Goal: Use online tool/utility: Utilize a website feature to perform a specific function

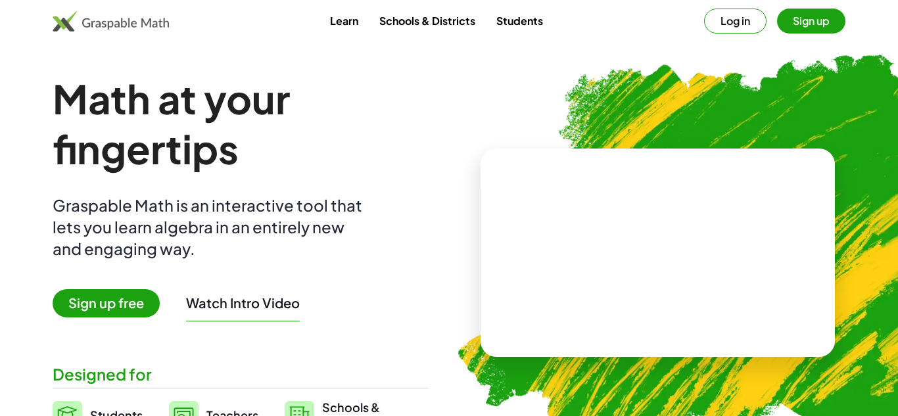
click at [530, 15] on link "Students" at bounding box center [520, 21] width 68 height 24
click at [525, 22] on link "Students" at bounding box center [520, 21] width 68 height 24
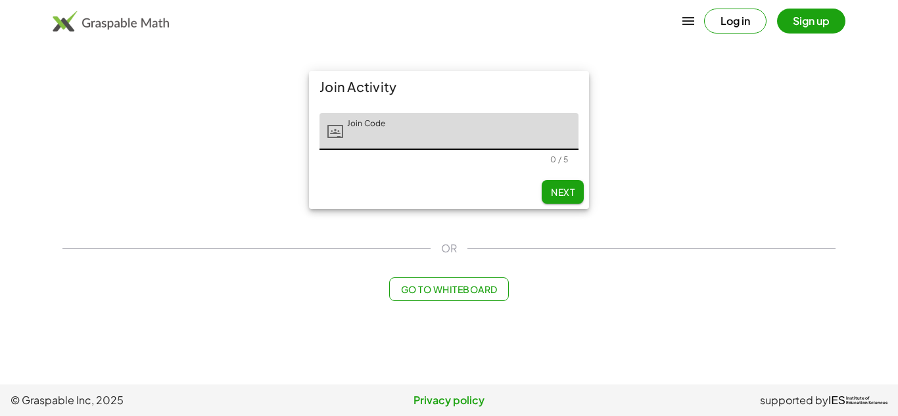
click at [497, 286] on span "Go to Whiteboard" at bounding box center [448, 289] width 97 height 12
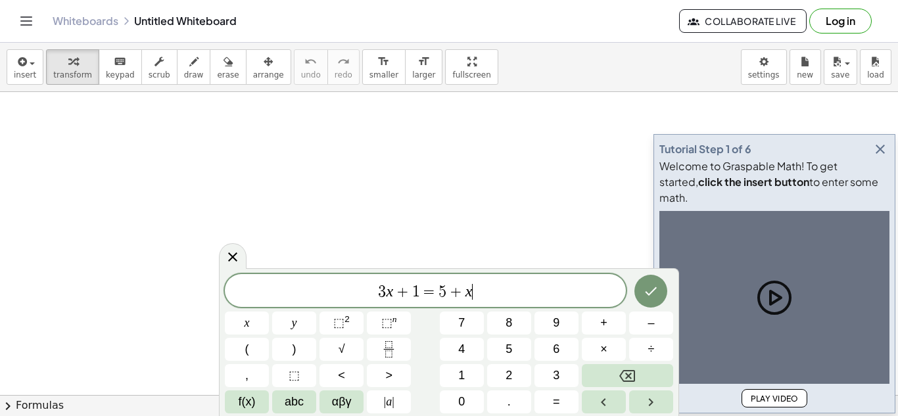
scroll to position [1, 0]
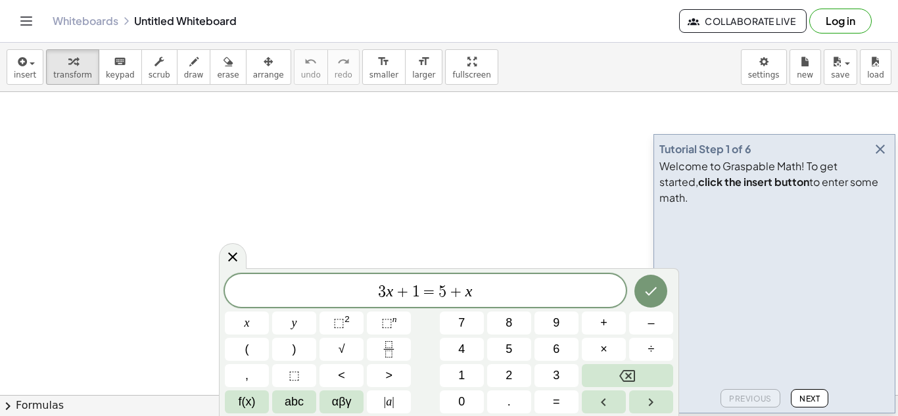
click at [878, 157] on icon "button" at bounding box center [880, 149] width 16 height 16
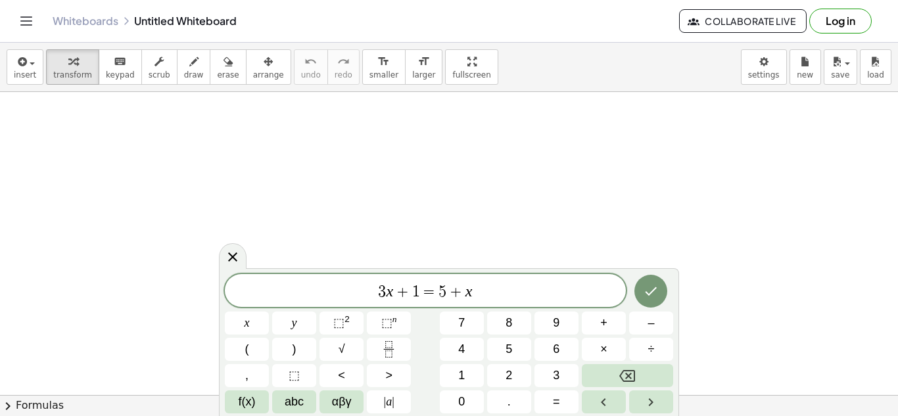
click at [488, 300] on span "3 x + 1 = 5 + x" at bounding box center [425, 292] width 401 height 18
click at [637, 296] on button "Done" at bounding box center [650, 291] width 33 height 33
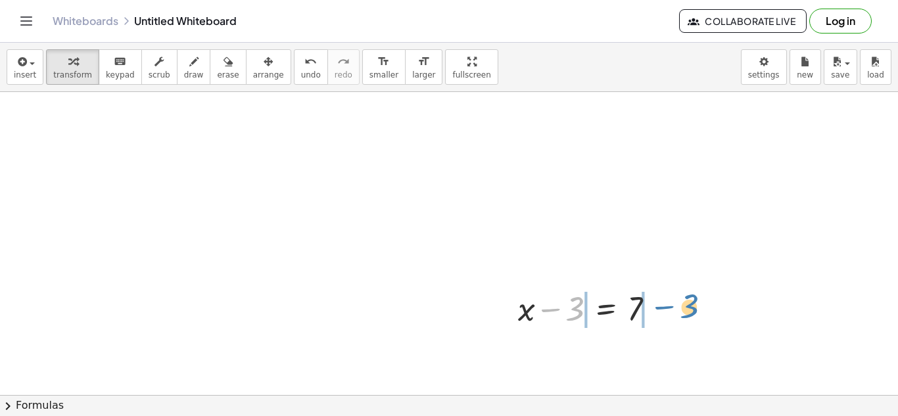
drag, startPoint x: 574, startPoint y: 308, endPoint x: 690, endPoint y: 306, distance: 116.3
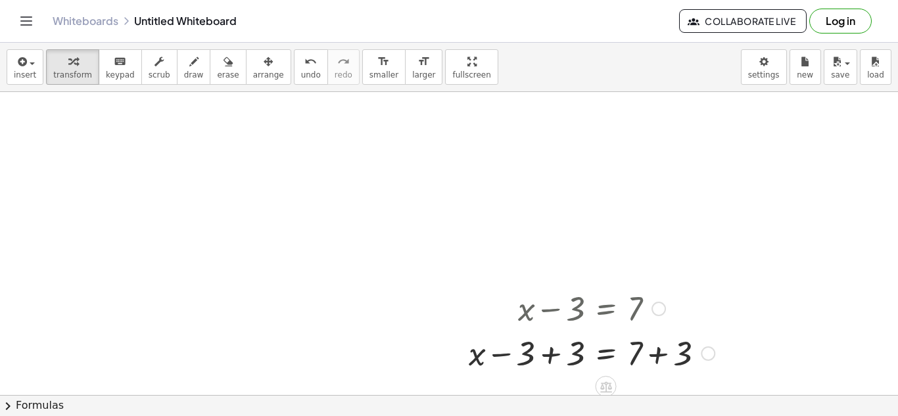
click at [549, 357] on div at bounding box center [591, 352] width 259 height 45
click at [666, 354] on div at bounding box center [616, 352] width 210 height 45
click at [697, 354] on div at bounding box center [704, 353] width 14 height 14
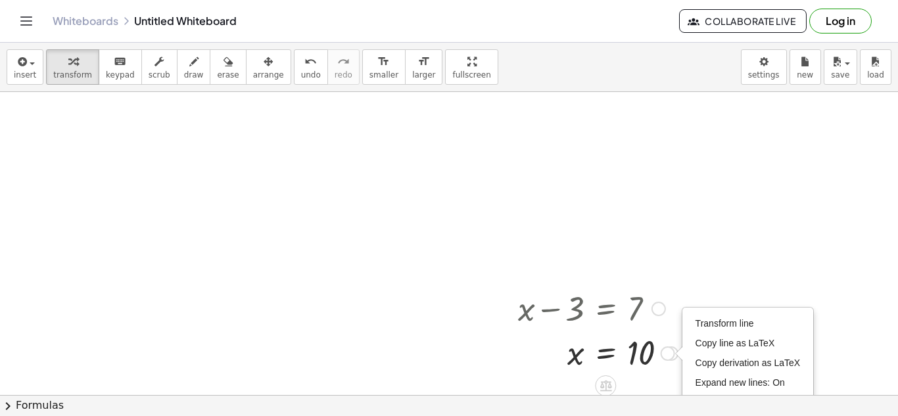
click at [617, 356] on div at bounding box center [597, 352] width 173 height 43
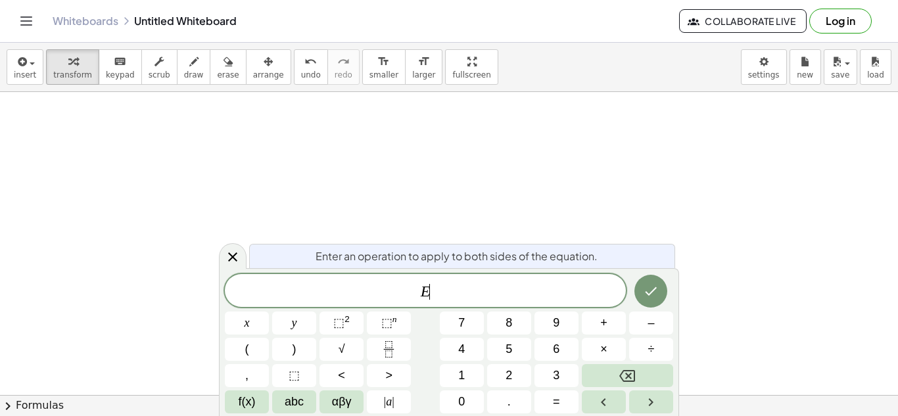
click at [617, 356] on button "×" at bounding box center [604, 349] width 44 height 23
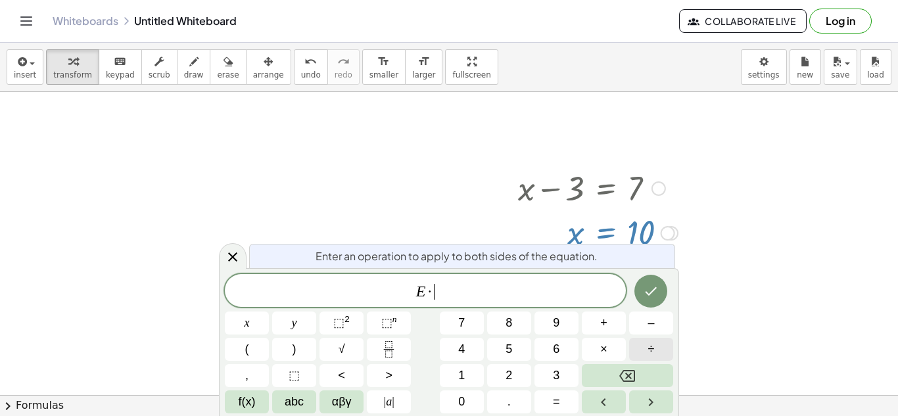
scroll to position [142, 0]
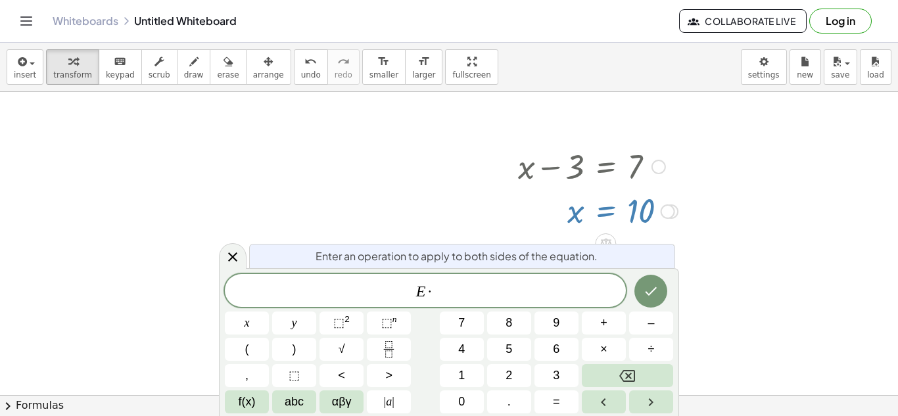
click at [214, 255] on div at bounding box center [449, 295] width 898 height 691
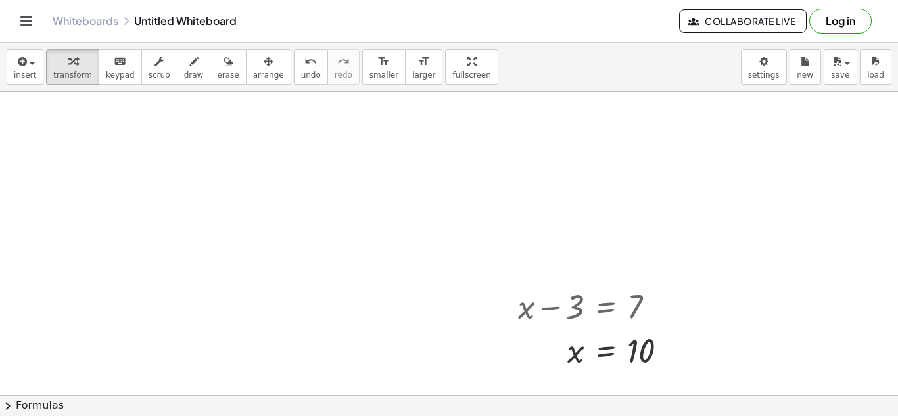
scroll to position [0, 0]
click at [666, 354] on div "Transform line Copy line as LaTeX Copy derivation as LaTeX Expand new lines: On" at bounding box center [667, 353] width 14 height 14
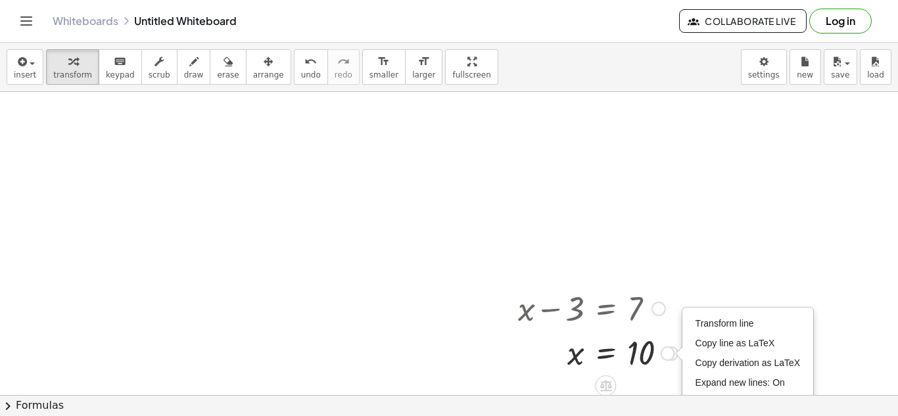
click at [651, 353] on div at bounding box center [597, 352] width 173 height 43
click at [607, 350] on div at bounding box center [597, 352] width 173 height 43
click at [0, 0] on span "×" at bounding box center [0, 0] width 0 height 0
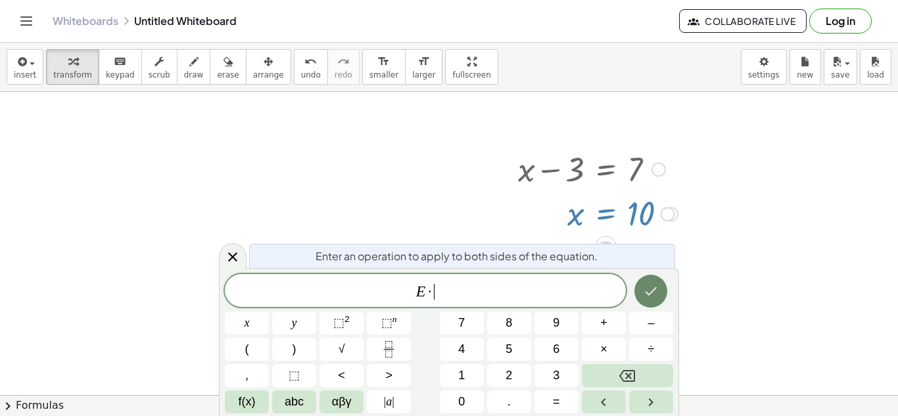
scroll to position [142, 0]
click at [233, 245] on div at bounding box center [233, 256] width 28 height 26
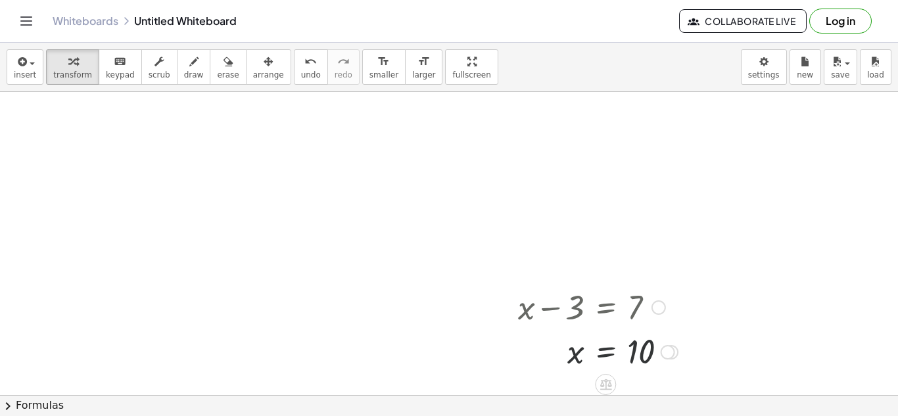
scroll to position [0, 0]
drag, startPoint x: 667, startPoint y: 357, endPoint x: 718, endPoint y: 350, distance: 51.8
drag, startPoint x: 708, startPoint y: 340, endPoint x: 711, endPoint y: 361, distance: 21.2
click at [711, 361] on div "x = 10" at bounding box center [658, 339] width 140 height 50
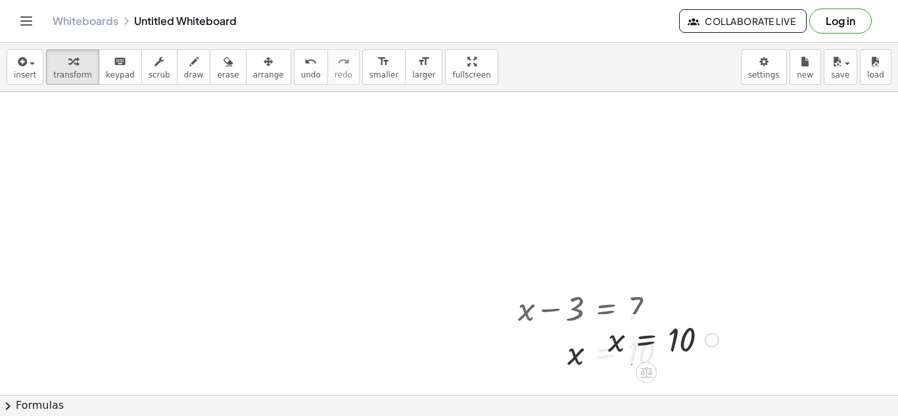
click at [623, 337] on div at bounding box center [663, 338] width 124 height 43
click at [676, 343] on div at bounding box center [663, 338] width 124 height 43
drag, startPoint x: 674, startPoint y: 343, endPoint x: 507, endPoint y: 359, distance: 168.4
click at [574, 311] on div at bounding box center [597, 307] width 173 height 45
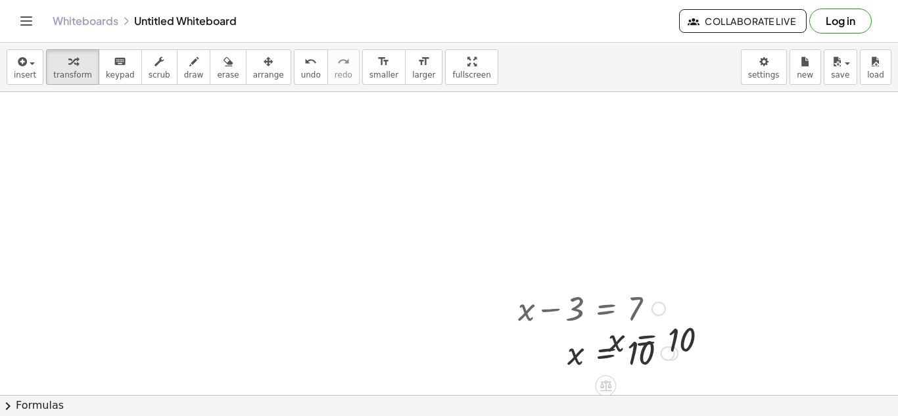
click at [574, 311] on div at bounding box center [597, 307] width 173 height 45
drag, startPoint x: 662, startPoint y: 307, endPoint x: 804, endPoint y: 307, distance: 141.9
drag, startPoint x: 712, startPoint y: 297, endPoint x: 842, endPoint y: 294, distance: 130.2
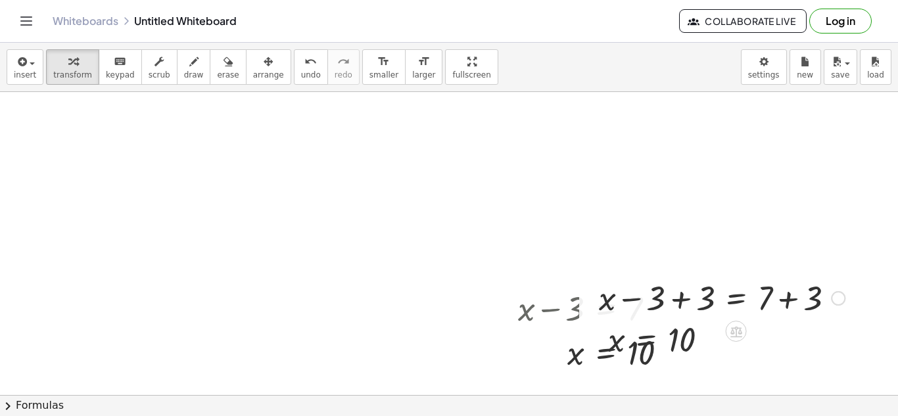
click at [675, 300] on div at bounding box center [721, 297] width 259 height 45
click at [675, 300] on div at bounding box center [597, 307] width 173 height 45
click at [790, 302] on div at bounding box center [771, 297] width 160 height 45
click at [789, 299] on div at bounding box center [771, 297] width 160 height 45
click at [738, 323] on icon at bounding box center [736, 330] width 14 height 14
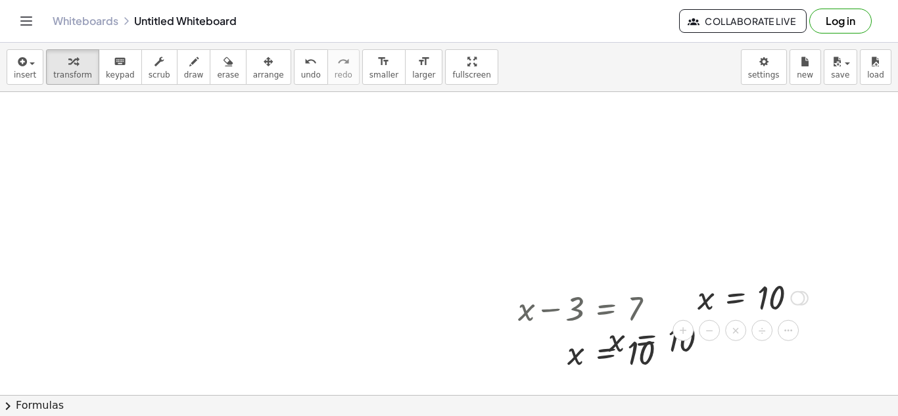
click at [771, 298] on div at bounding box center [753, 296] width 124 height 43
click at [714, 299] on div at bounding box center [753, 296] width 124 height 43
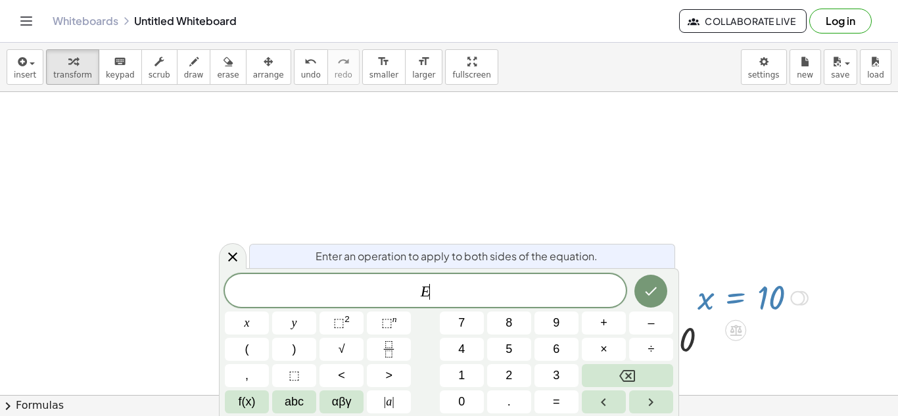
scroll to position [8, 0]
click at [714, 299] on div at bounding box center [753, 286] width 124 height 43
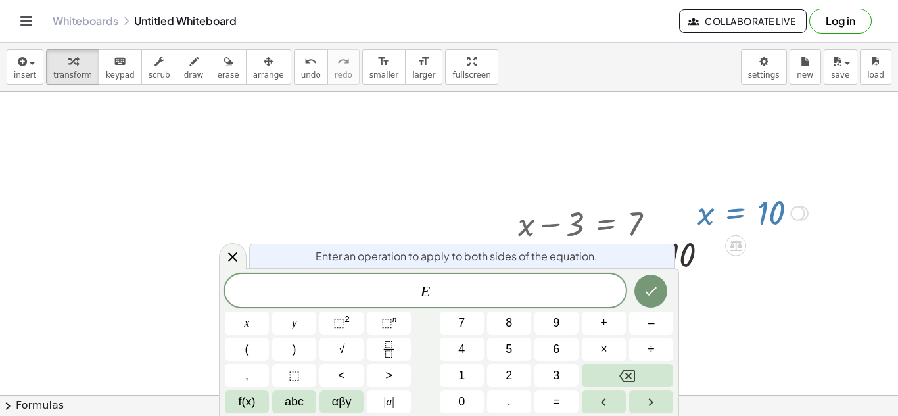
scroll to position [87, 0]
click at [235, 251] on icon at bounding box center [233, 257] width 16 height 16
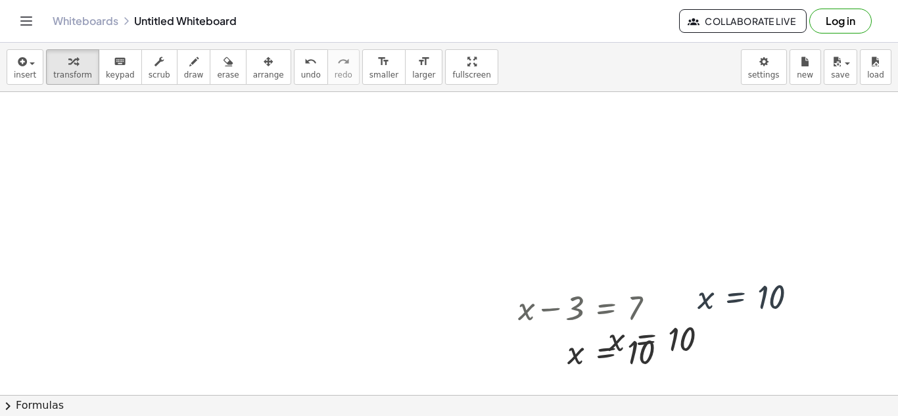
scroll to position [0, 0]
click at [221, 71] on span "erase" at bounding box center [228, 74] width 22 height 9
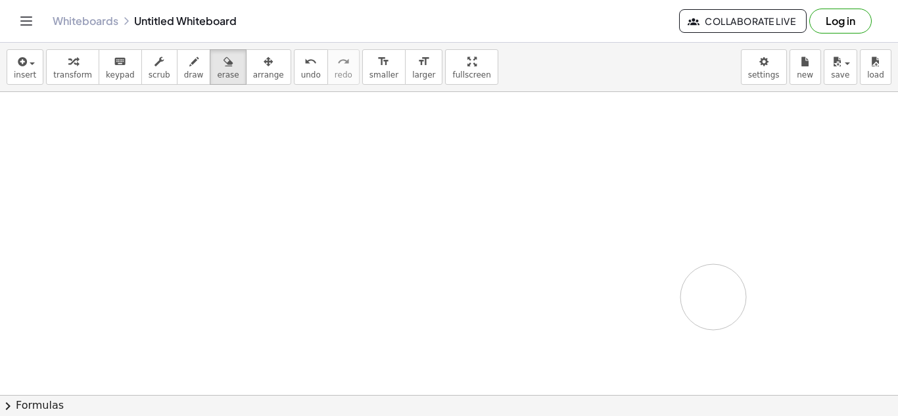
drag, startPoint x: 584, startPoint y: 308, endPoint x: 683, endPoint y: 292, distance: 99.8
drag, startPoint x: 649, startPoint y: 331, endPoint x: 528, endPoint y: 364, distance: 125.5
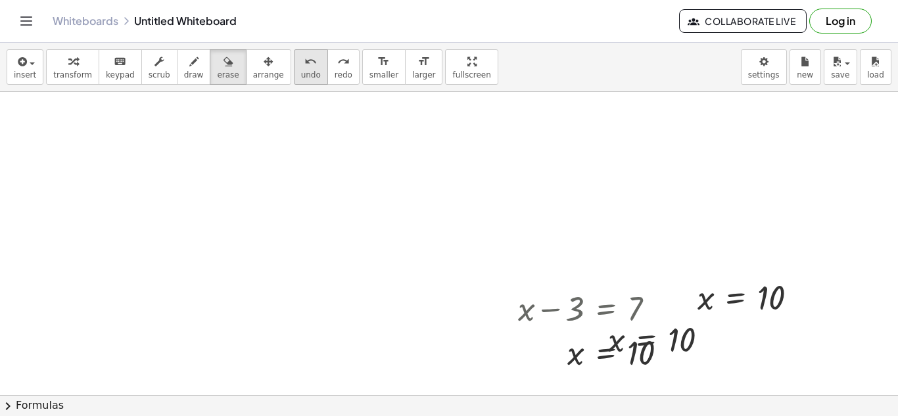
click at [301, 79] on span "undo" at bounding box center [311, 74] width 20 height 9
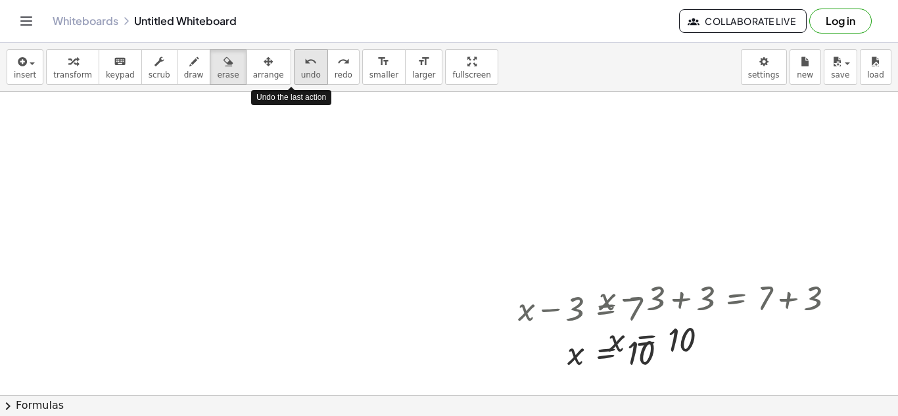
click at [301, 79] on span "undo" at bounding box center [311, 74] width 20 height 9
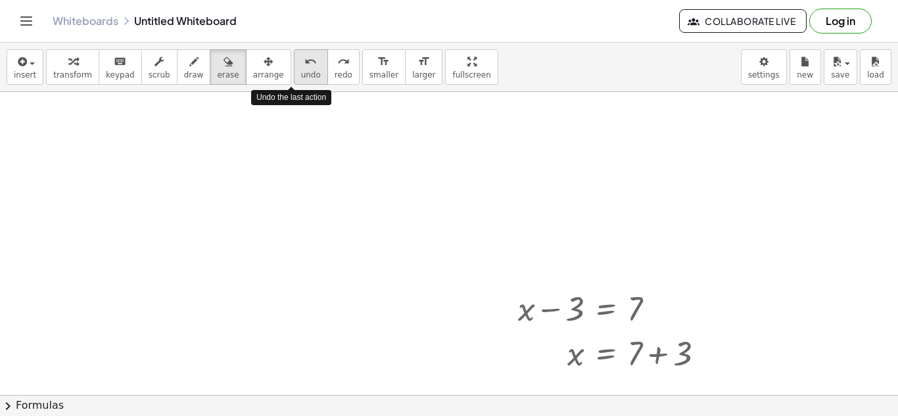
click at [301, 79] on span "undo" at bounding box center [311, 74] width 20 height 9
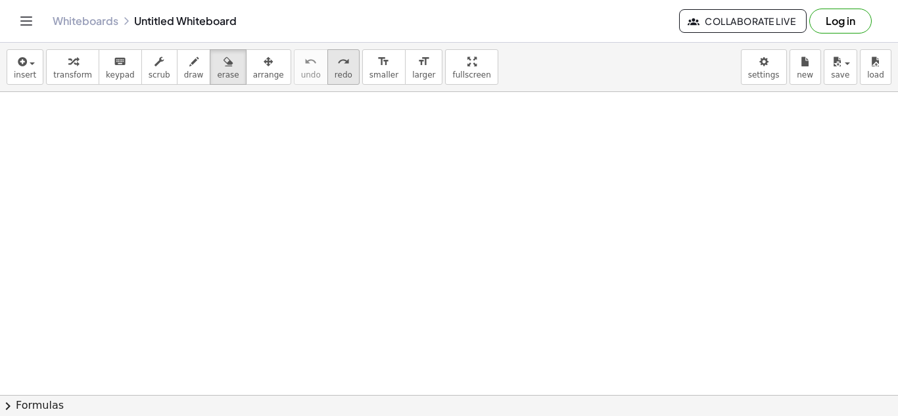
click at [332, 70] on button "redo redo" at bounding box center [343, 66] width 32 height 35
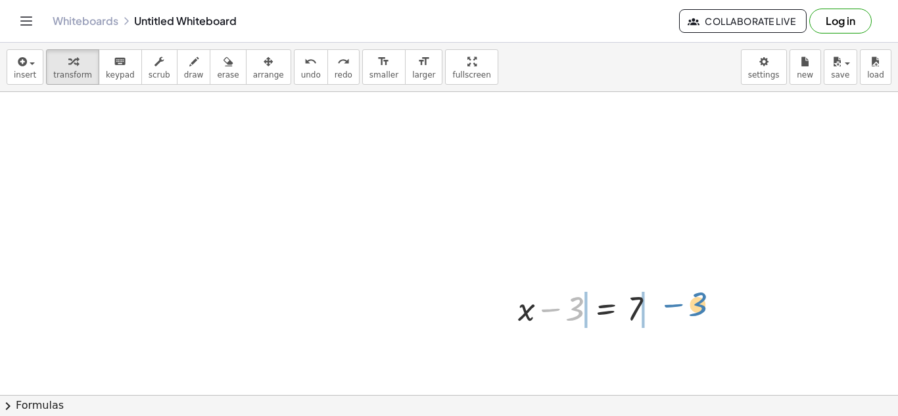
drag, startPoint x: 582, startPoint y: 308, endPoint x: 704, endPoint y: 303, distance: 123.0
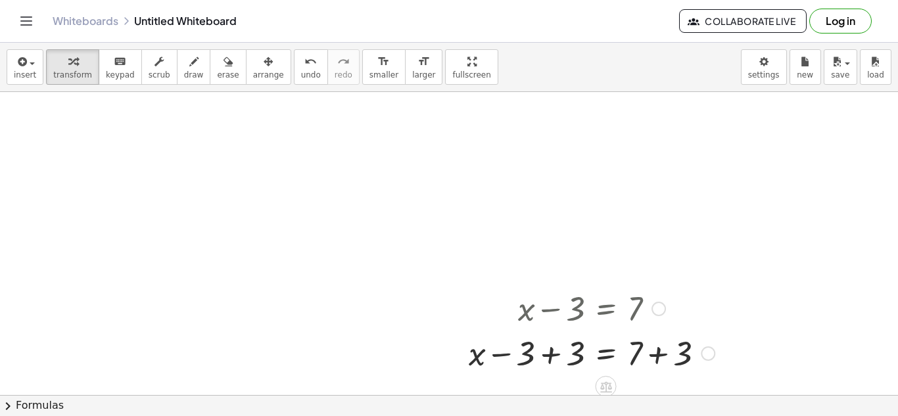
click at [543, 357] on div at bounding box center [591, 352] width 259 height 45
click at [543, 357] on div at bounding box center [616, 352] width 210 height 45
click at [652, 355] on div at bounding box center [616, 352] width 210 height 45
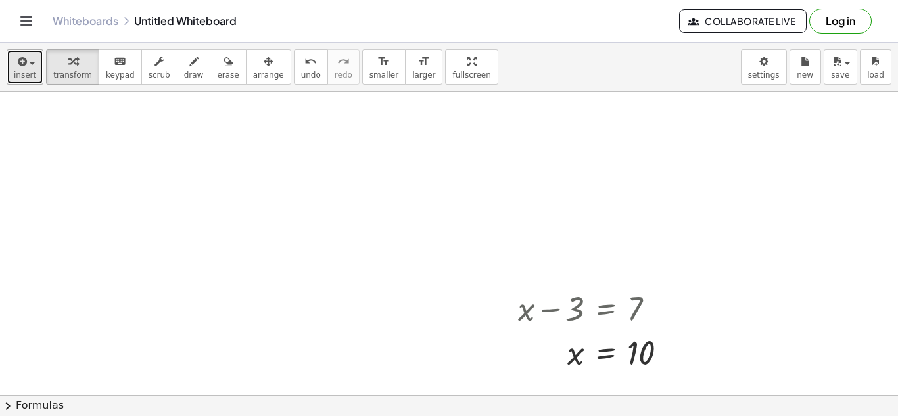
click at [22, 77] on span "insert" at bounding box center [25, 74] width 22 height 9
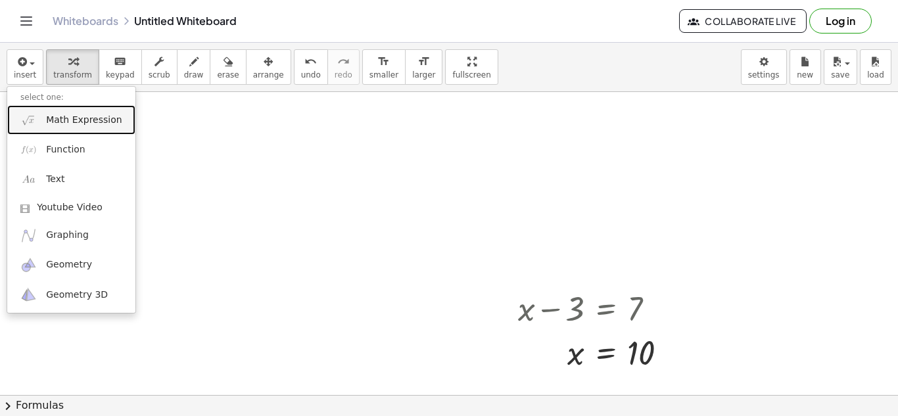
click at [78, 123] on span "Math Expression" at bounding box center [84, 120] width 76 height 13
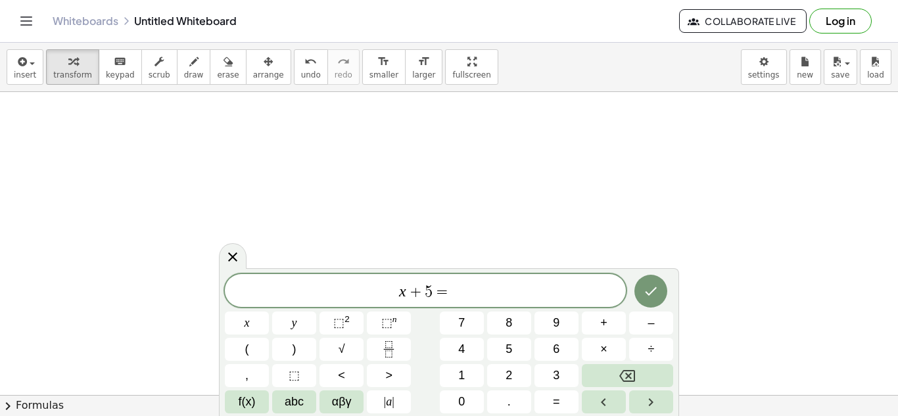
scroll to position [11, 0]
click at [649, 287] on icon "Done" at bounding box center [651, 291] width 16 height 16
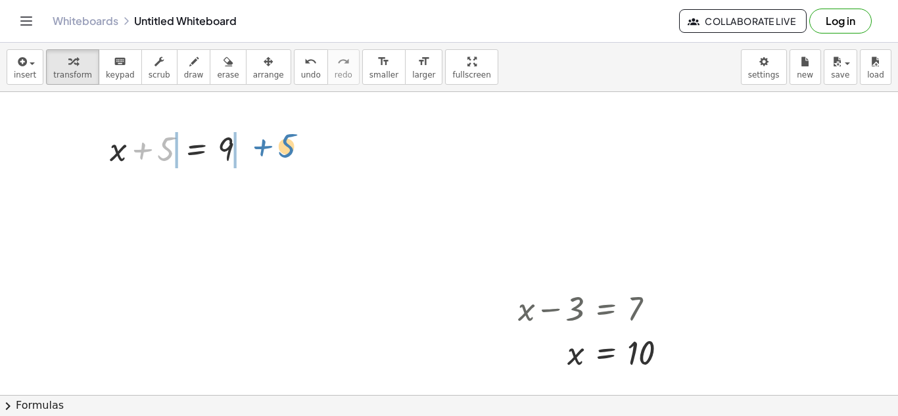
drag, startPoint x: 158, startPoint y: 146, endPoint x: 276, endPoint y: 143, distance: 118.3
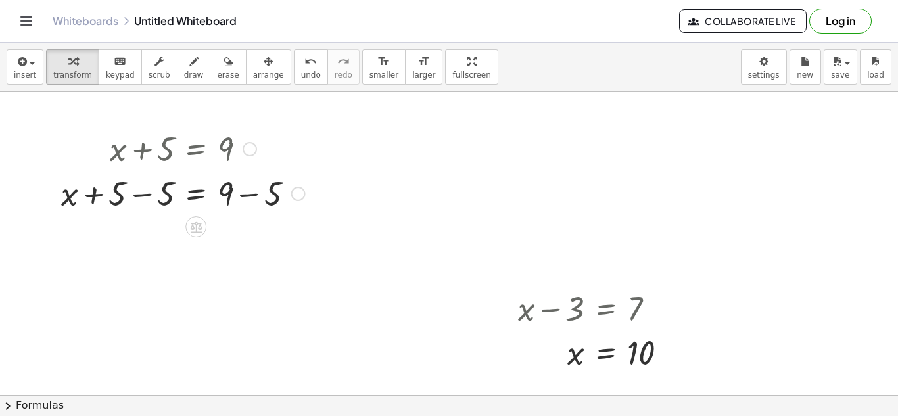
click at [131, 200] on div at bounding box center [183, 192] width 257 height 45
click at [131, 200] on div at bounding box center [207, 192] width 208 height 45
click at [252, 252] on div at bounding box center [183, 237] width 257 height 45
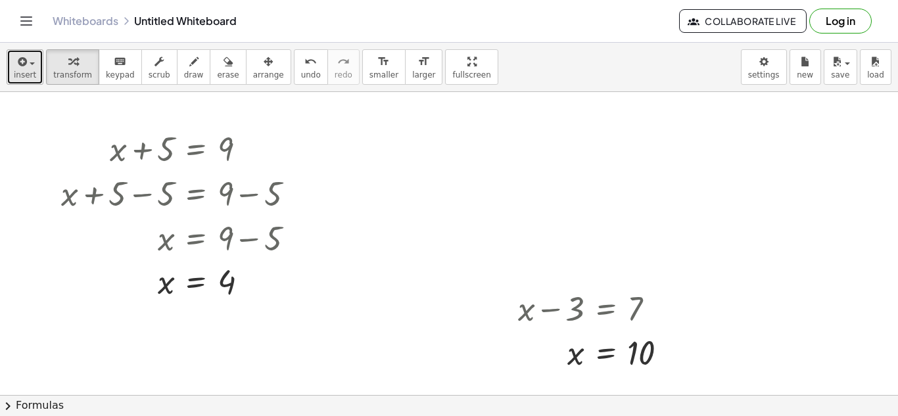
click at [32, 74] on span "insert" at bounding box center [25, 74] width 22 height 9
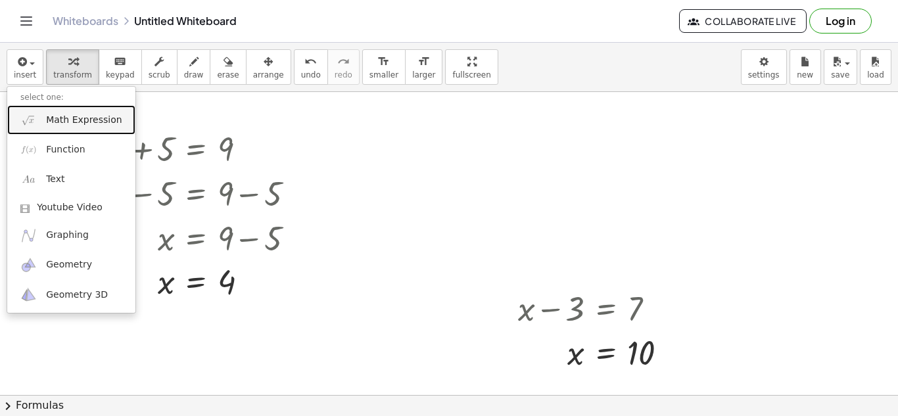
click at [42, 118] on link "Math Expression" at bounding box center [71, 120] width 128 height 30
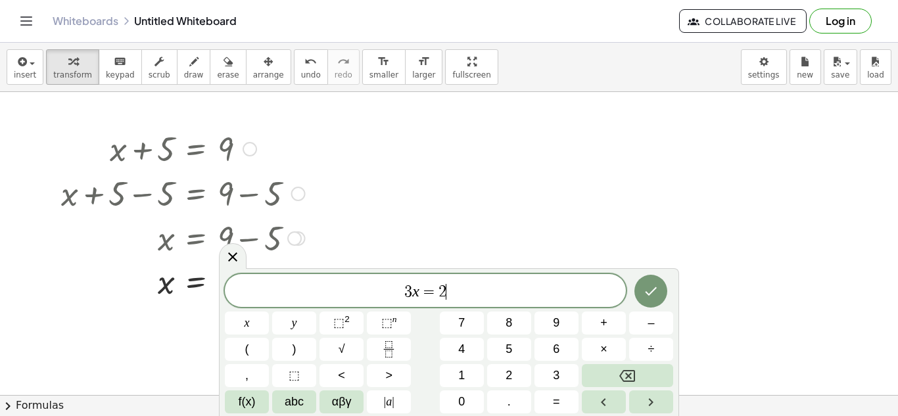
scroll to position [15, 0]
click at [641, 288] on button "Done" at bounding box center [650, 291] width 33 height 33
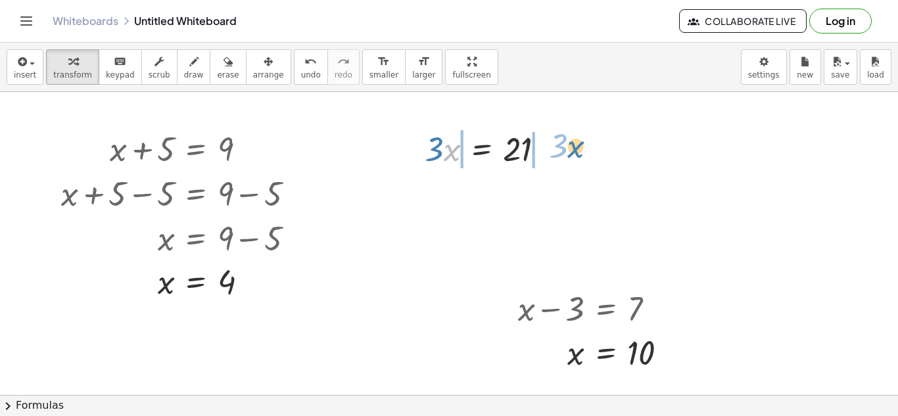
drag, startPoint x: 456, startPoint y: 152, endPoint x: 580, endPoint y: 149, distance: 124.2
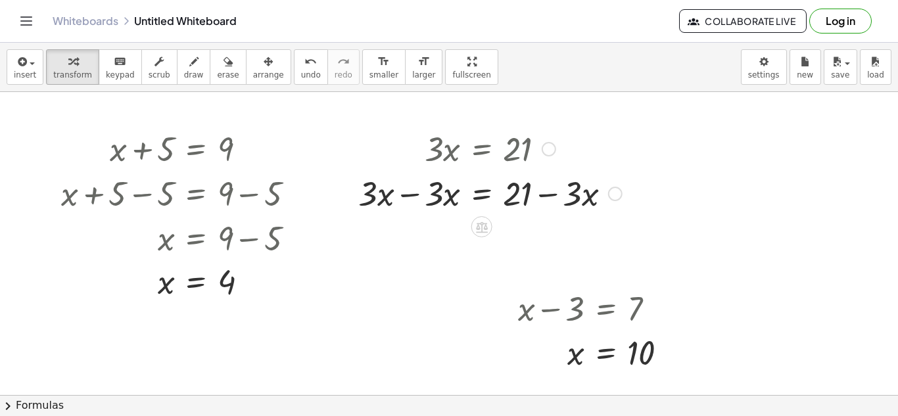
click at [417, 195] on div at bounding box center [490, 192] width 277 height 45
click at [417, 195] on div at bounding box center [415, 170] width 20 height 96
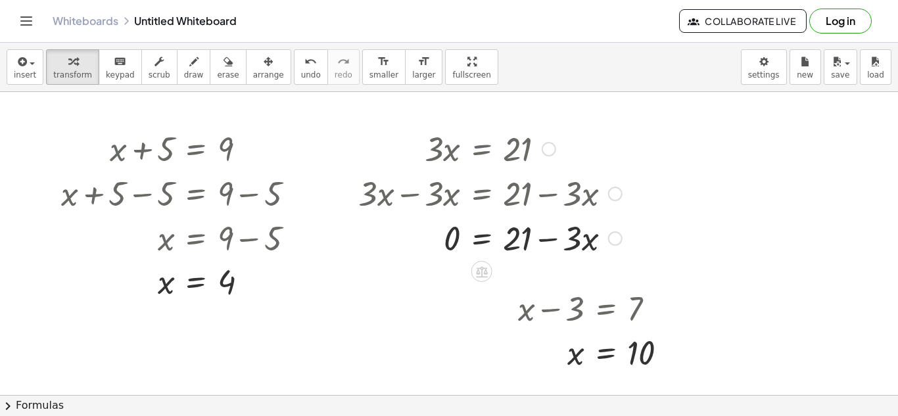
click at [547, 195] on div at bounding box center [490, 192] width 277 height 45
click at [549, 242] on div at bounding box center [490, 237] width 277 height 45
click at [548, 239] on div at bounding box center [490, 237] width 277 height 45
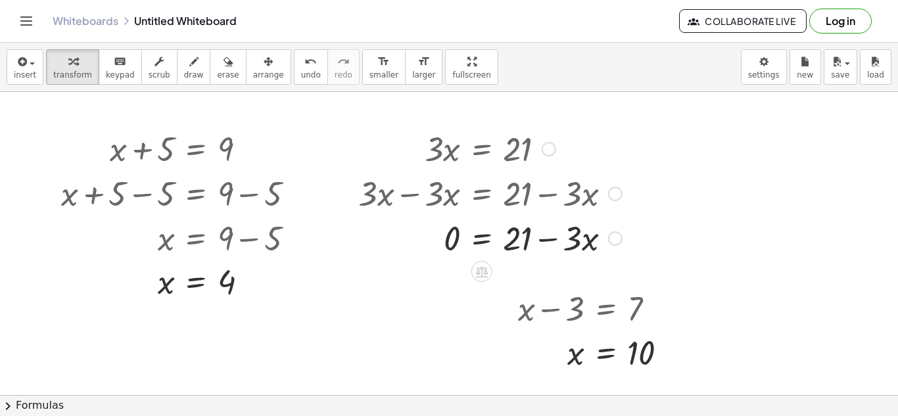
click at [478, 244] on div at bounding box center [490, 237] width 277 height 45
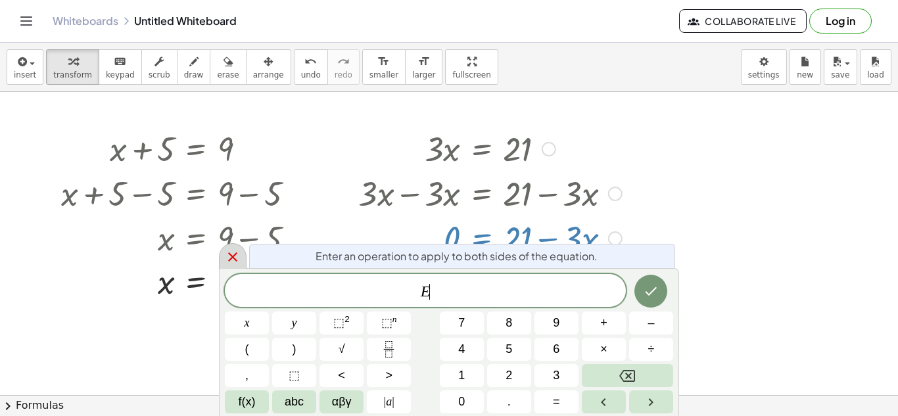
click at [234, 258] on icon at bounding box center [232, 256] width 9 height 9
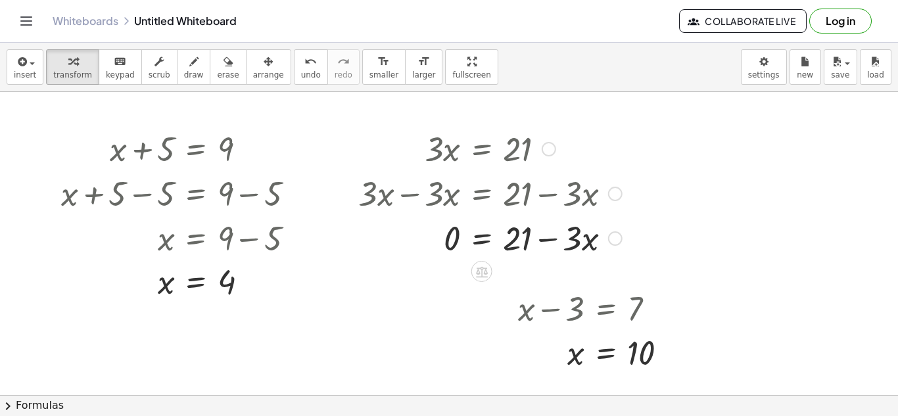
click at [453, 239] on div at bounding box center [490, 237] width 277 height 45
click at [514, 237] on div at bounding box center [490, 237] width 277 height 45
click at [540, 239] on div at bounding box center [490, 237] width 277 height 45
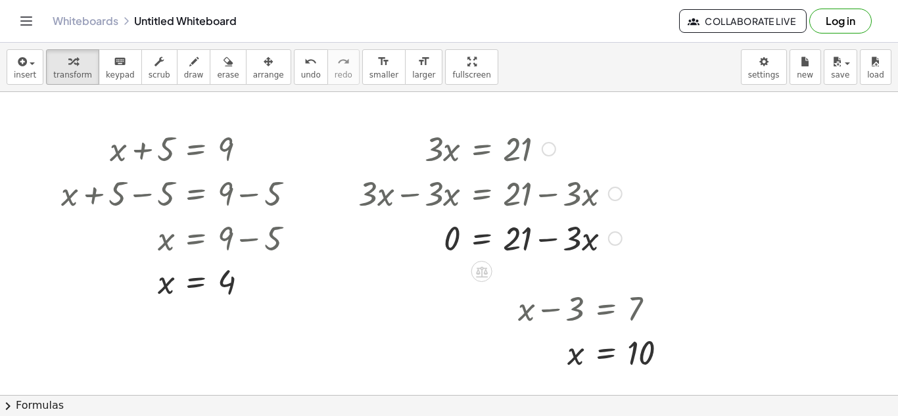
click at [540, 239] on div at bounding box center [490, 237] width 277 height 45
click at [558, 237] on div at bounding box center [490, 237] width 277 height 45
click at [525, 241] on div at bounding box center [490, 237] width 277 height 45
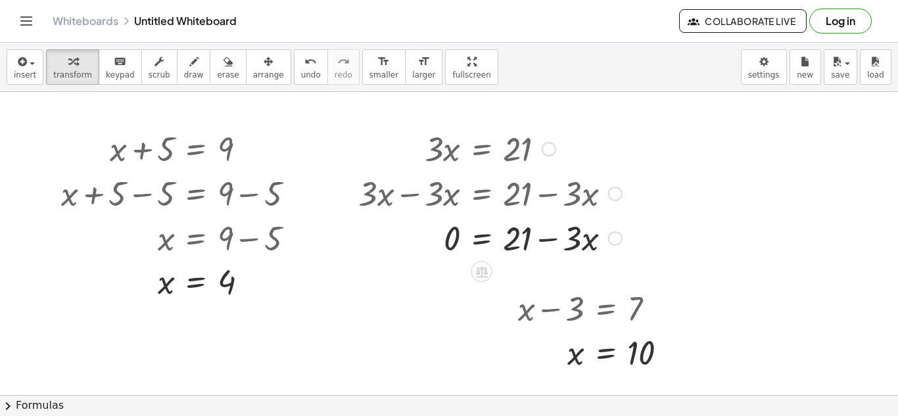
click at [525, 241] on div at bounding box center [490, 237] width 277 height 45
click at [578, 239] on div at bounding box center [490, 237] width 277 height 45
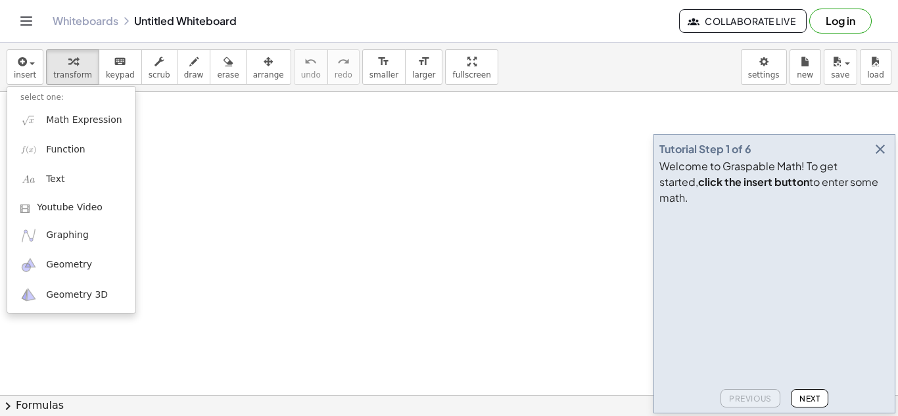
click at [877, 157] on icon "button" at bounding box center [880, 149] width 16 height 16
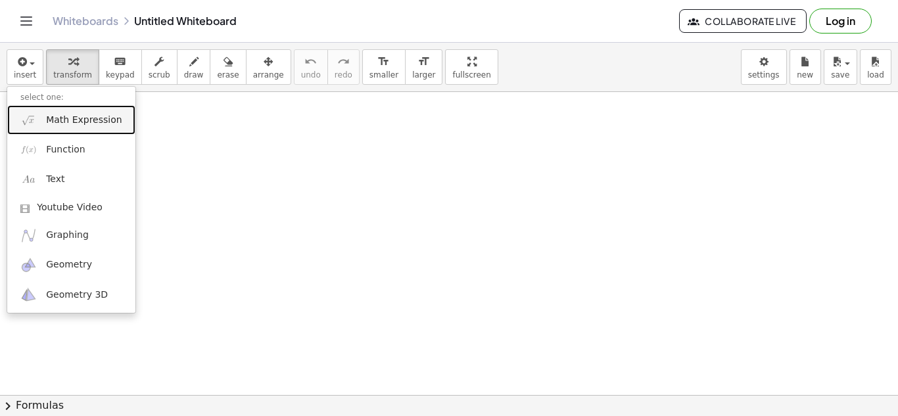
click at [104, 131] on link "Math Expression" at bounding box center [71, 120] width 128 height 30
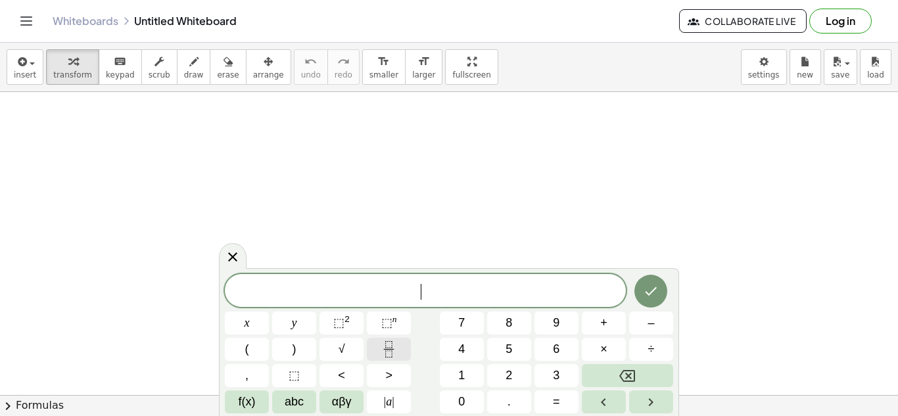
click at [389, 349] on rect "Fraction" at bounding box center [389, 349] width 10 height 1
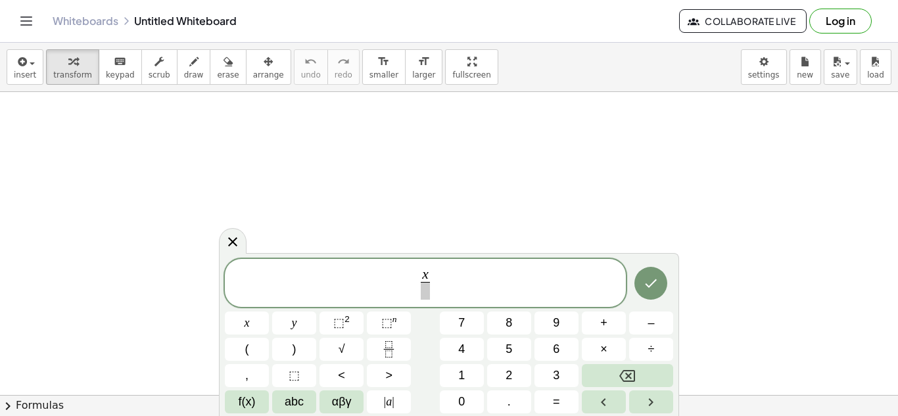
click at [426, 294] on span at bounding box center [425, 291] width 9 height 18
click at [444, 290] on span "x 4 ​ ​" at bounding box center [425, 284] width 401 height 35
click at [654, 278] on icon "Done" at bounding box center [651, 283] width 16 height 16
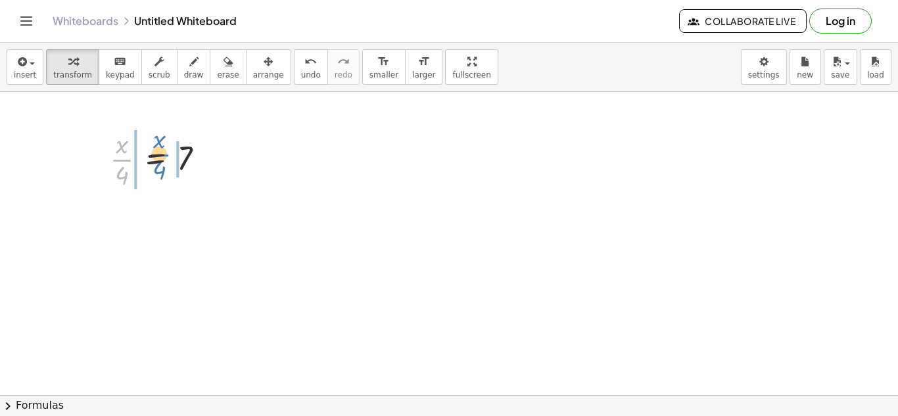
drag, startPoint x: 122, startPoint y: 161, endPoint x: 156, endPoint y: 157, distance: 34.4
click at [156, 157] on div at bounding box center [162, 159] width 118 height 66
click at [112, 163] on div at bounding box center [162, 159] width 118 height 66
drag, startPoint x: 120, startPoint y: 180, endPoint x: 188, endPoint y: 162, distance: 70.1
click at [188, 162] on div at bounding box center [162, 159] width 118 height 66
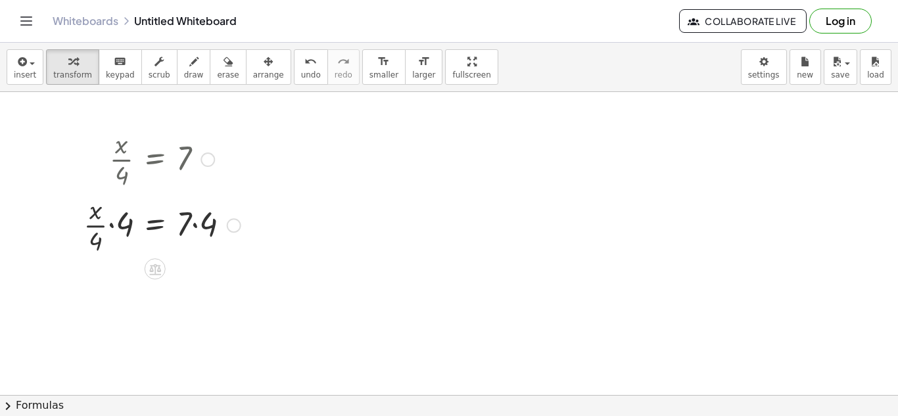
click at [194, 226] on div at bounding box center [162, 224] width 170 height 66
click at [116, 295] on div at bounding box center [162, 290] width 170 height 66
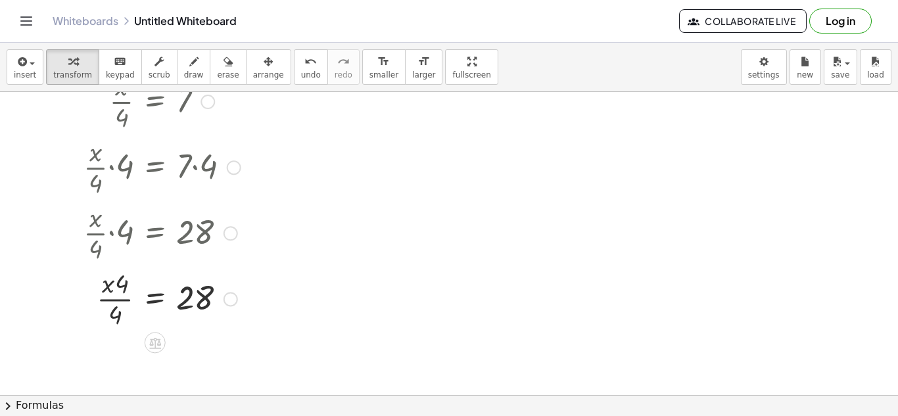
scroll to position [58, 0]
click at [118, 301] on div at bounding box center [162, 297] width 170 height 66
click at [196, 289] on div at bounding box center [162, 297] width 170 height 66
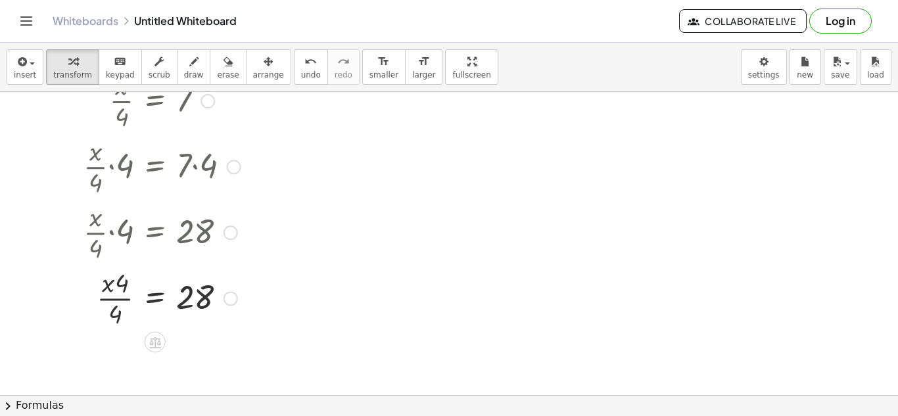
click at [104, 288] on div at bounding box center [162, 297] width 170 height 66
click at [116, 313] on div at bounding box center [162, 297] width 170 height 66
click at [120, 296] on div at bounding box center [162, 297] width 170 height 66
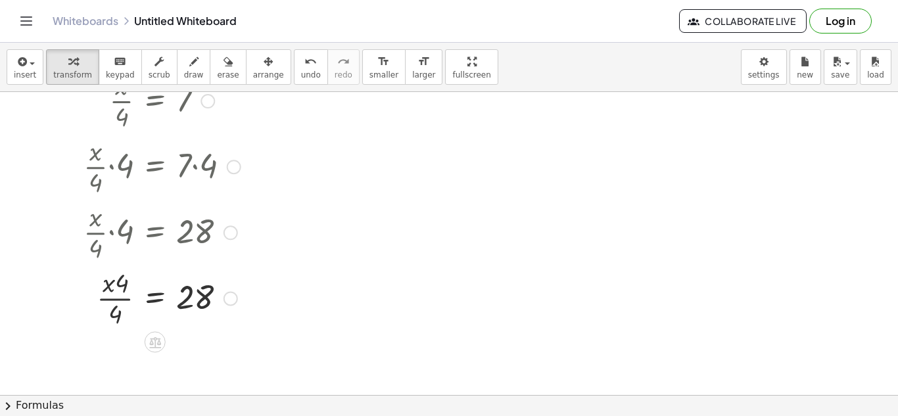
click at [120, 296] on div at bounding box center [162, 297] width 170 height 66
click at [125, 310] on div at bounding box center [162, 297] width 170 height 66
click at [30, 64] on span "button" at bounding box center [32, 63] width 5 height 3
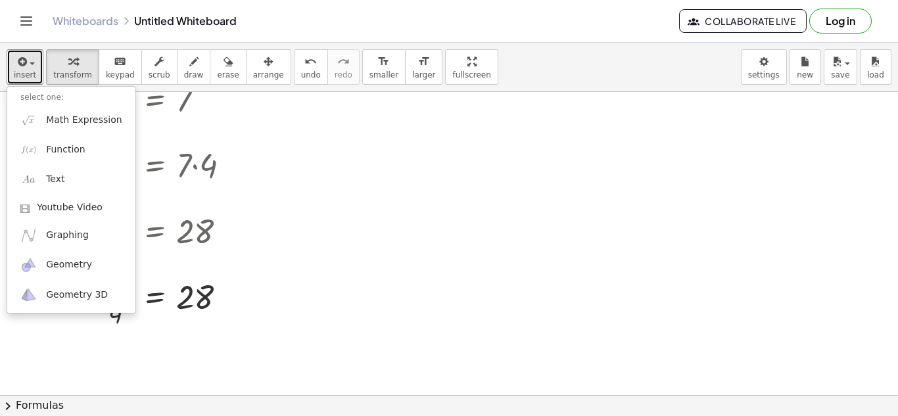
scroll to position [0, 0]
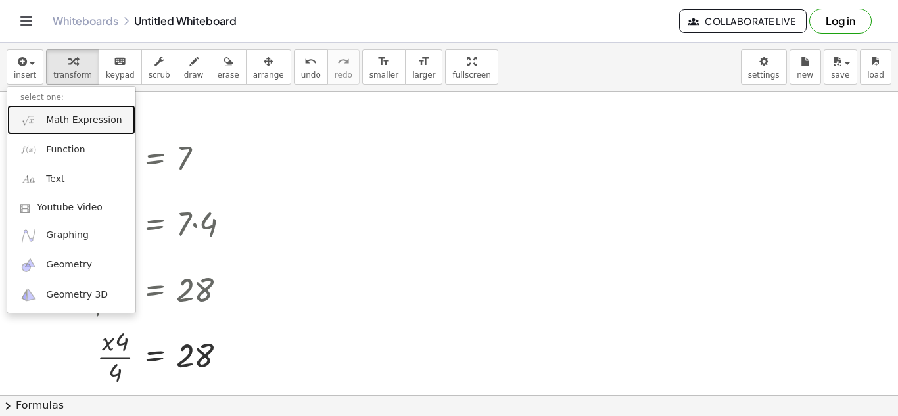
click at [40, 114] on link "Math Expression" at bounding box center [71, 120] width 128 height 30
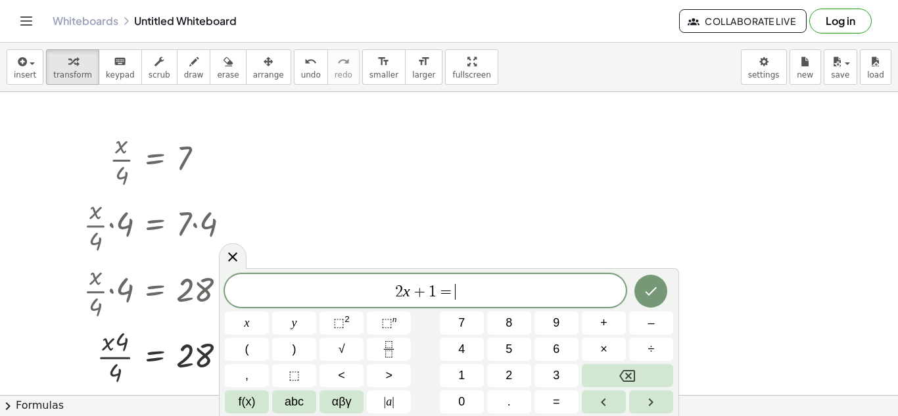
scroll to position [4, 0]
click at [269, 311] on div at bounding box center [247, 322] width 44 height 23
click at [649, 294] on icon "Done" at bounding box center [651, 291] width 12 height 9
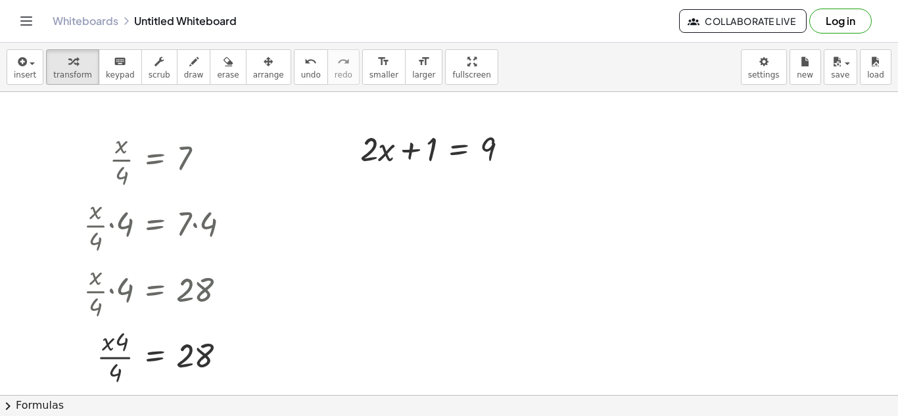
scroll to position [0, 0]
drag, startPoint x: 415, startPoint y: 154, endPoint x: 534, endPoint y: 154, distance: 119.6
click at [534, 154] on div "· x · 4 = 7 · · x · 4 · 4 = · 7 · 4 · · x · 4 · 4 = 28 · x = · 4 · 4 28 + 1 + ·…" at bounding box center [449, 395] width 898 height 606
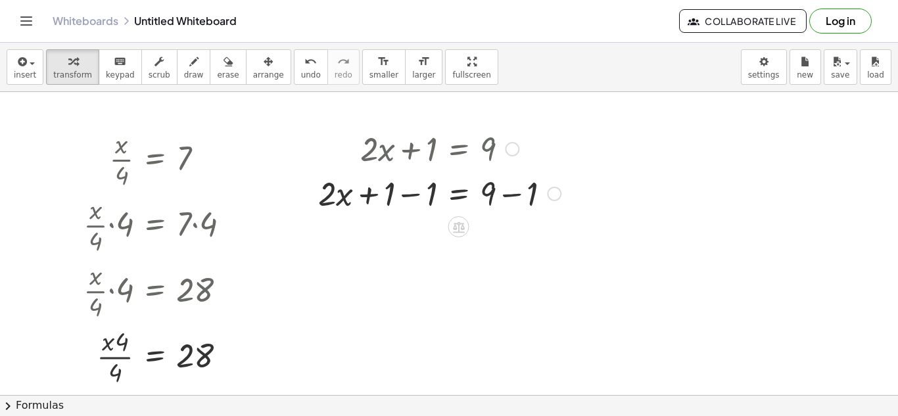
click at [377, 196] on div at bounding box center [439, 192] width 256 height 45
click at [419, 196] on div at bounding box center [439, 192] width 256 height 45
click at [419, 196] on div at bounding box center [461, 192] width 214 height 45
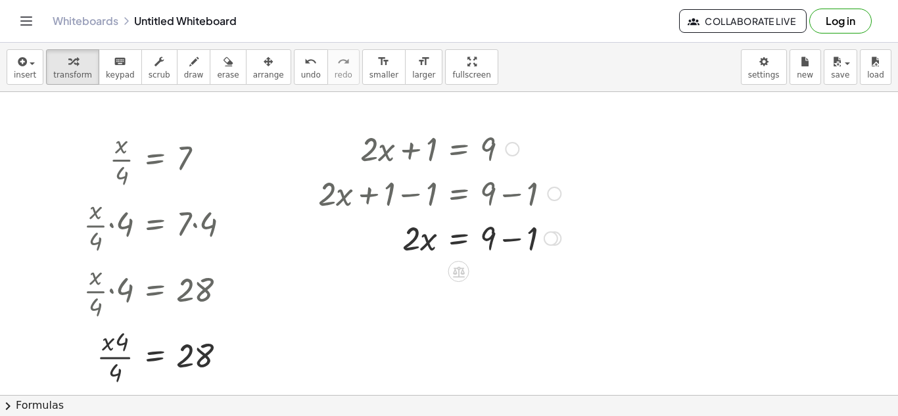
click at [513, 237] on div at bounding box center [439, 237] width 256 height 45
click at [459, 239] on div "· 2 · x = 9 + − 1" at bounding box center [459, 239] width 0 height 0
click at [18, 67] on icon "button" at bounding box center [21, 62] width 12 height 16
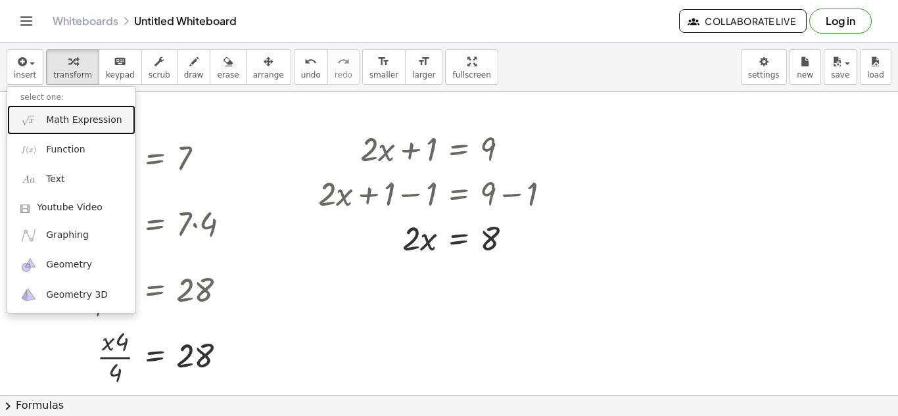
click at [48, 125] on span "Math Expression" at bounding box center [84, 120] width 76 height 13
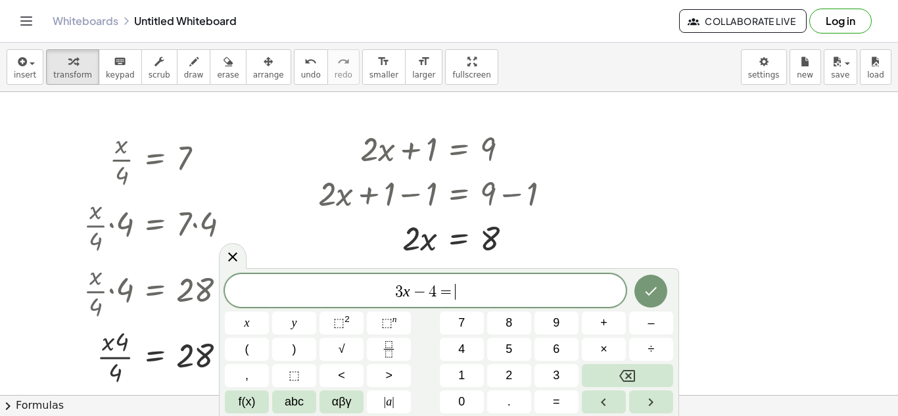
scroll to position [12, 0]
click at [648, 288] on icon "Done" at bounding box center [651, 291] width 16 height 16
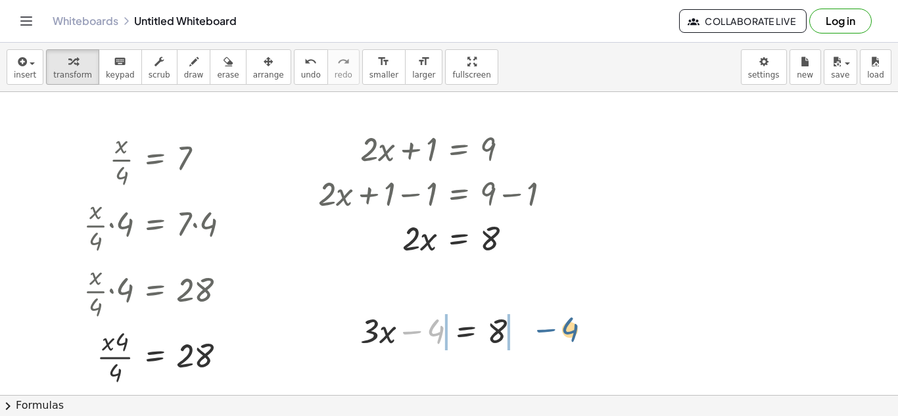
drag, startPoint x: 405, startPoint y: 332, endPoint x: 535, endPoint y: 329, distance: 130.1
click at [535, 329] on div at bounding box center [445, 330] width 183 height 45
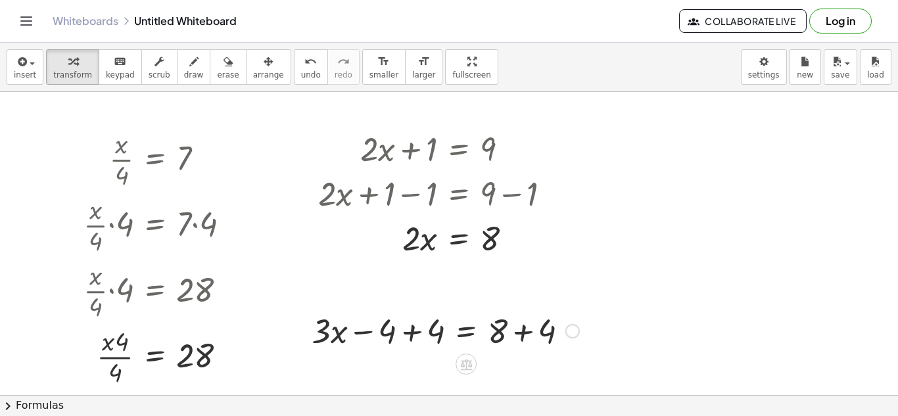
click at [400, 338] on div at bounding box center [445, 330] width 281 height 45
click at [400, 338] on div at bounding box center [400, 329] width 20 height 51
click at [517, 331] on div at bounding box center [494, 330] width 183 height 45
click at [517, 331] on div at bounding box center [475, 330] width 144 height 45
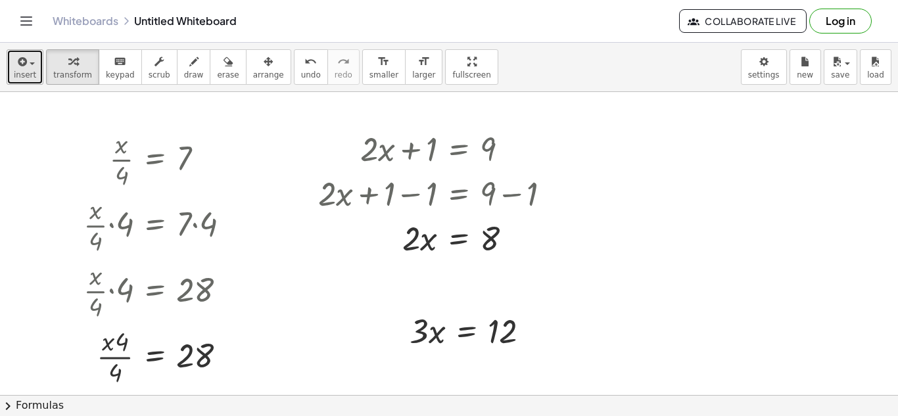
click at [11, 79] on button "insert" at bounding box center [25, 66] width 37 height 35
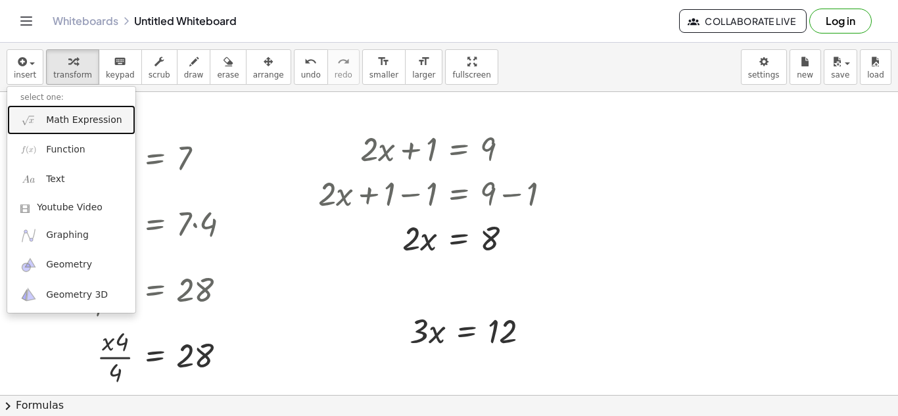
click at [39, 117] on link "Math Expression" at bounding box center [71, 120] width 128 height 30
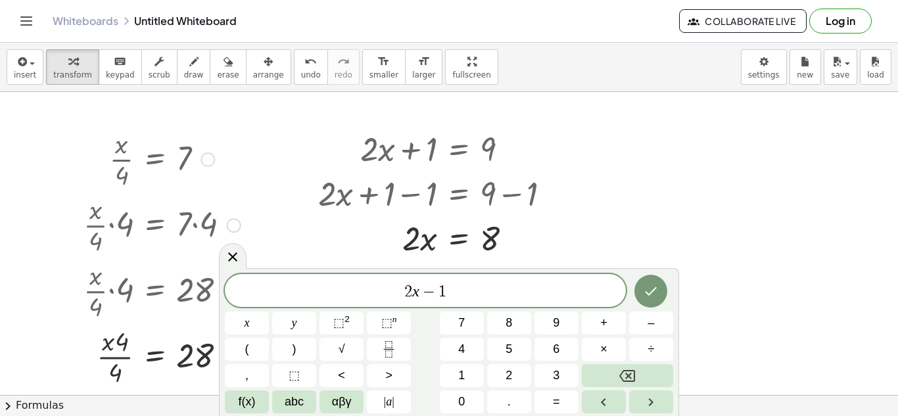
scroll to position [15, 0]
click at [269, 311] on div at bounding box center [247, 322] width 44 height 23
click at [637, 291] on button "Done" at bounding box center [650, 291] width 33 height 33
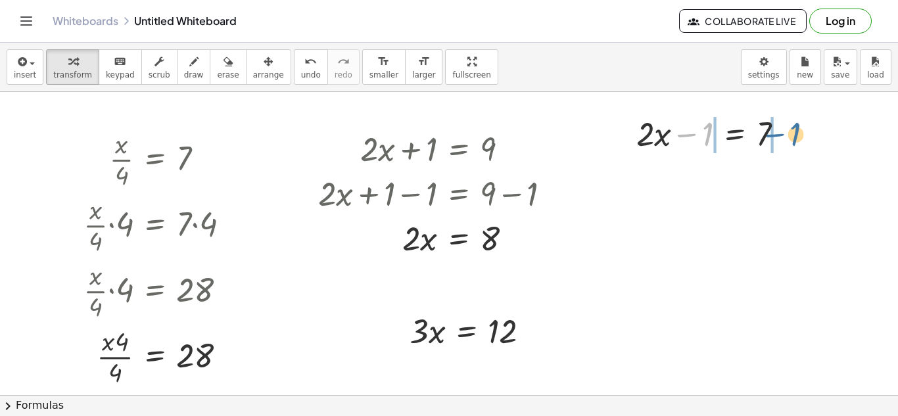
drag, startPoint x: 683, startPoint y: 131, endPoint x: 781, endPoint y: 131, distance: 97.3
click at [781, 131] on div at bounding box center [715, 132] width 171 height 45
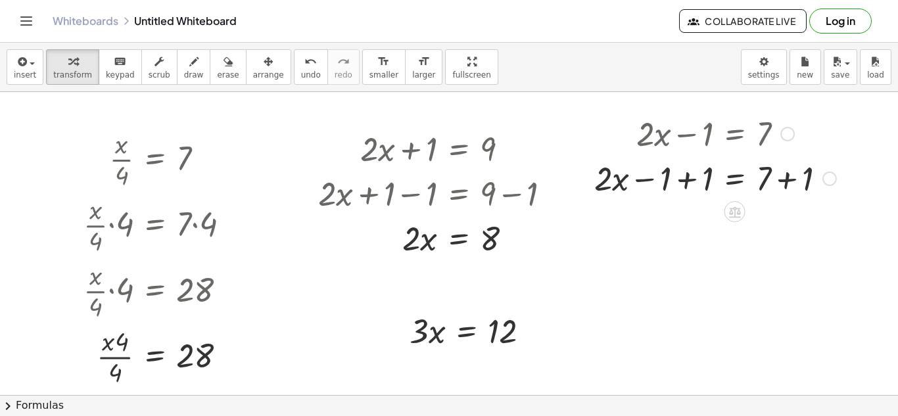
click at [691, 179] on div at bounding box center [714, 177] width 255 height 45
click at [794, 231] on div at bounding box center [714, 222] width 255 height 45
